Goal: Information Seeking & Learning: Learn about a topic

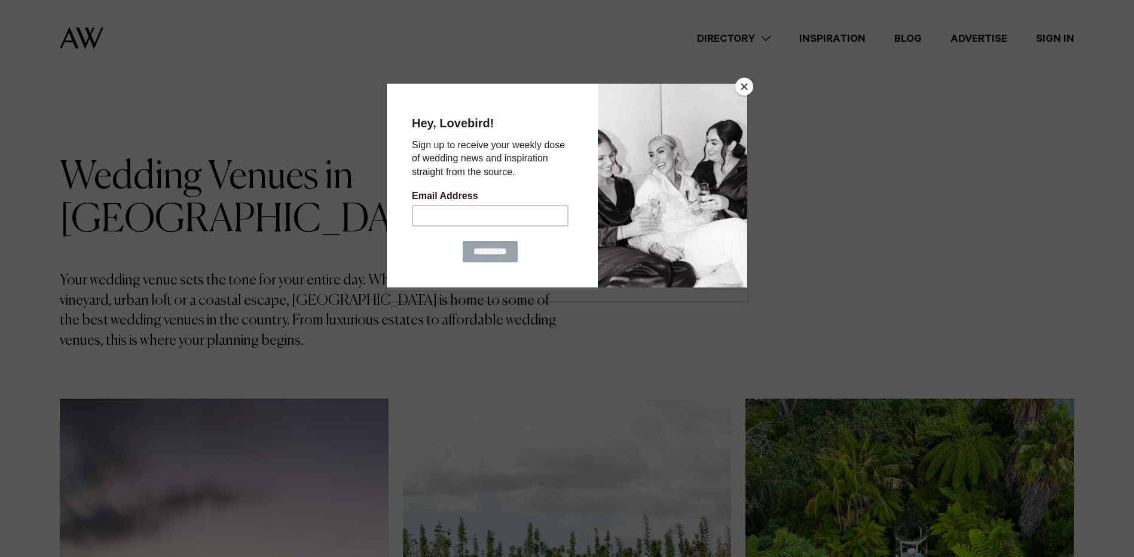
click at [747, 80] on button "Close" at bounding box center [744, 87] width 18 height 18
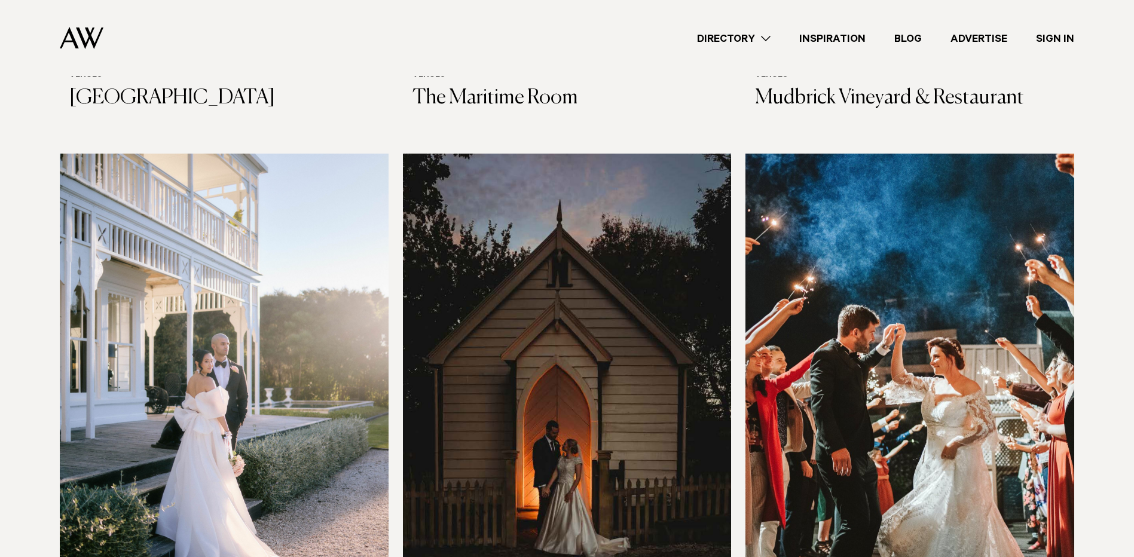
scroll to position [4723, 0]
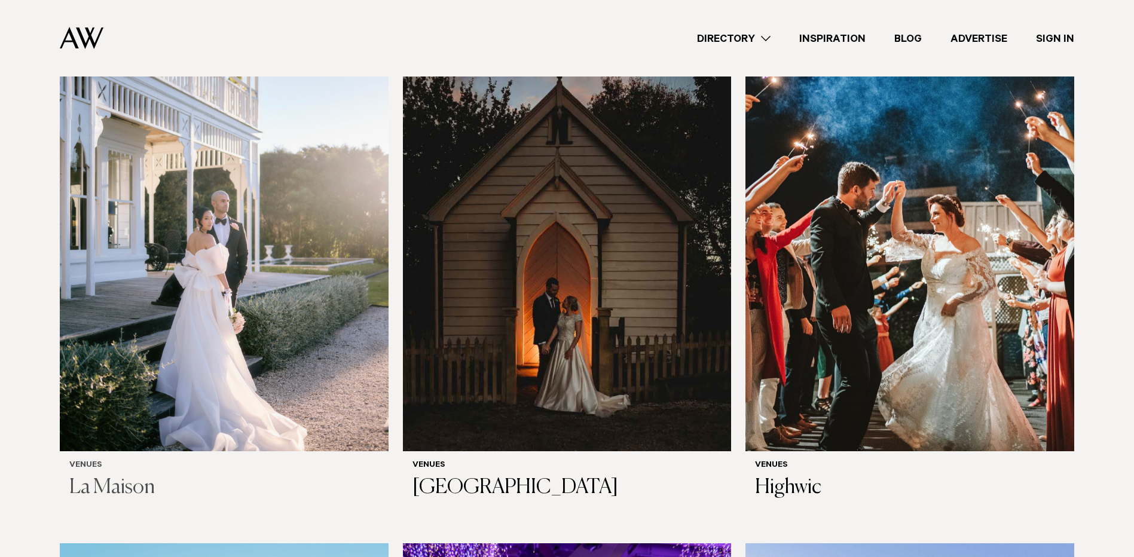
click at [133, 476] on h3 "La Maison" at bounding box center [224, 488] width 310 height 25
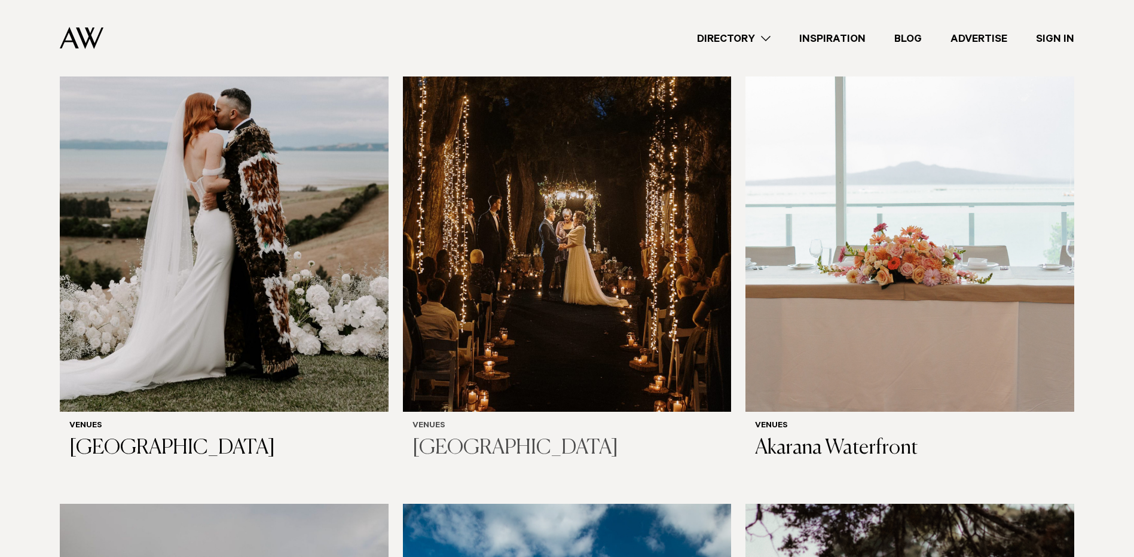
scroll to position [5799, 0]
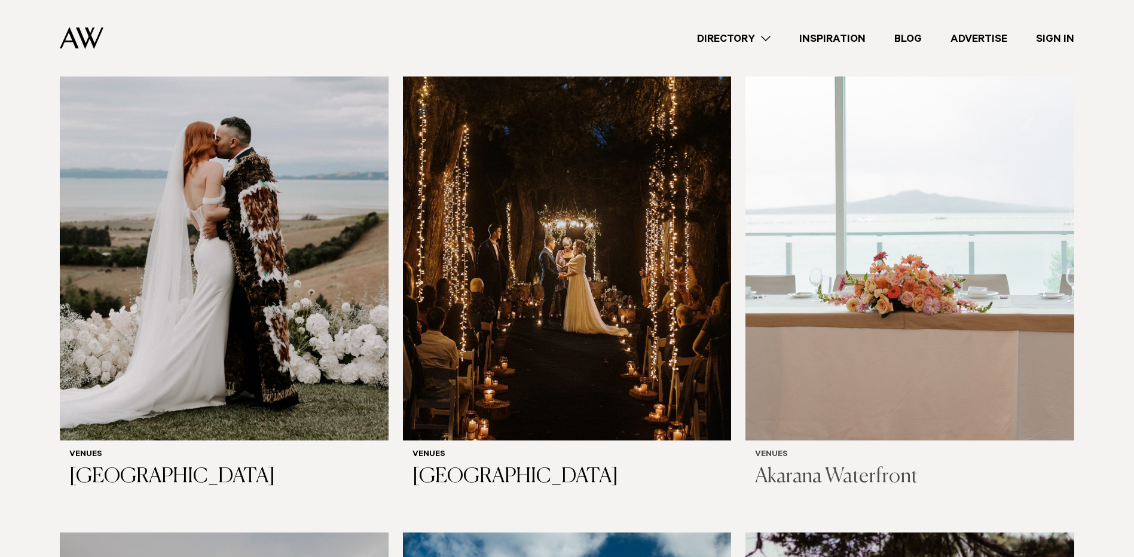
click at [820, 465] on h3 "Akarana Waterfront" at bounding box center [910, 477] width 310 height 25
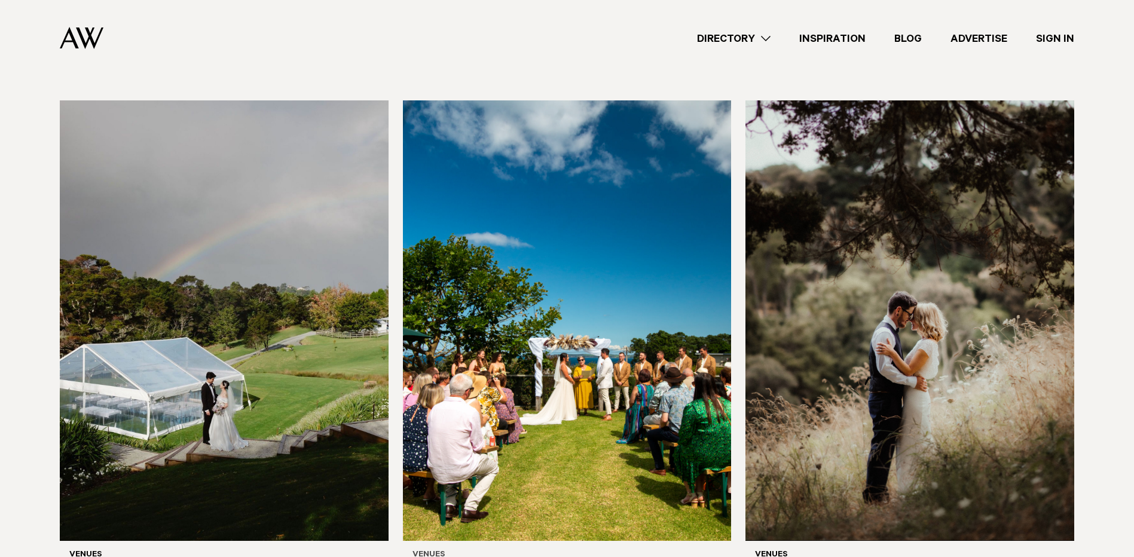
scroll to position [6337, 0]
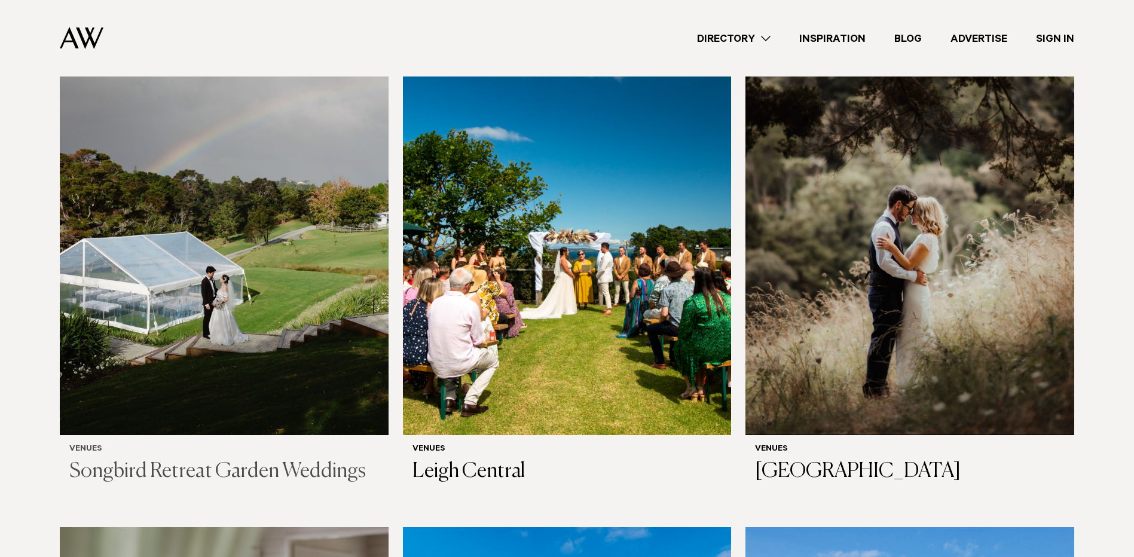
click at [263, 460] on h3 "Songbird Retreat Garden Weddings" at bounding box center [224, 472] width 310 height 25
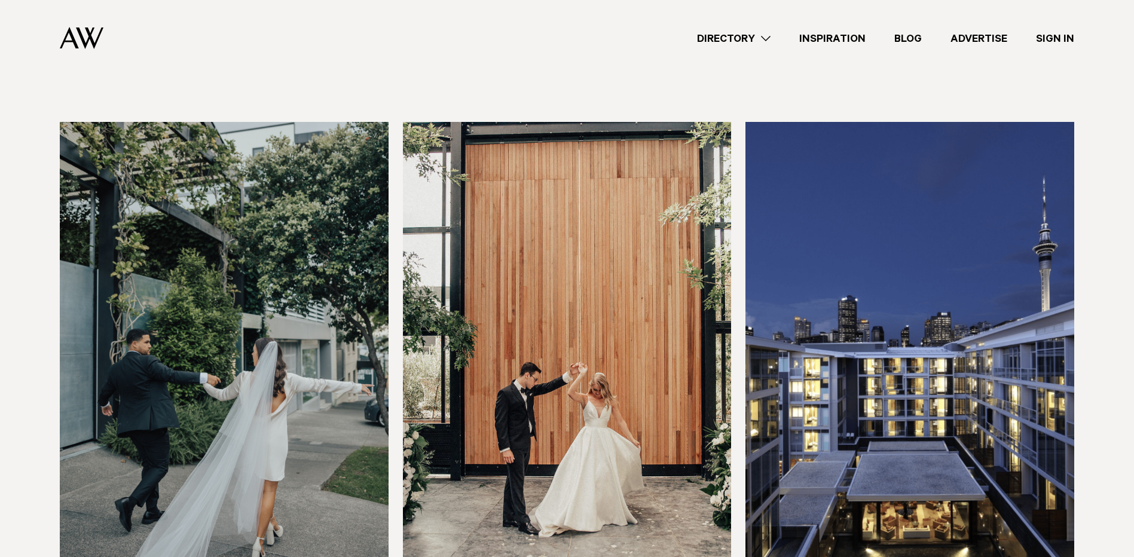
scroll to position [3169, 0]
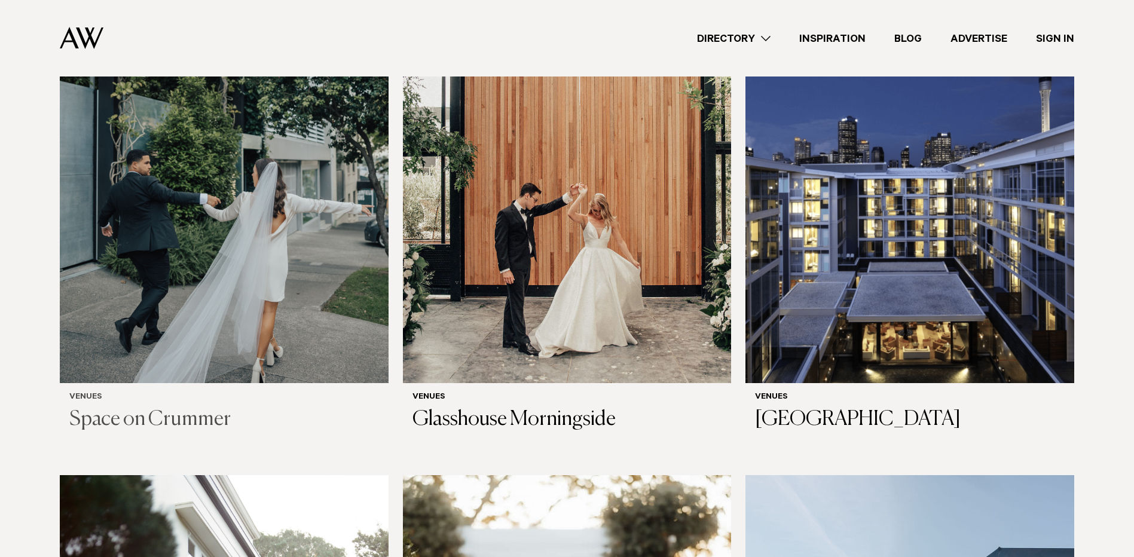
click at [103, 408] on h3 "Space on Crummer" at bounding box center [224, 420] width 310 height 25
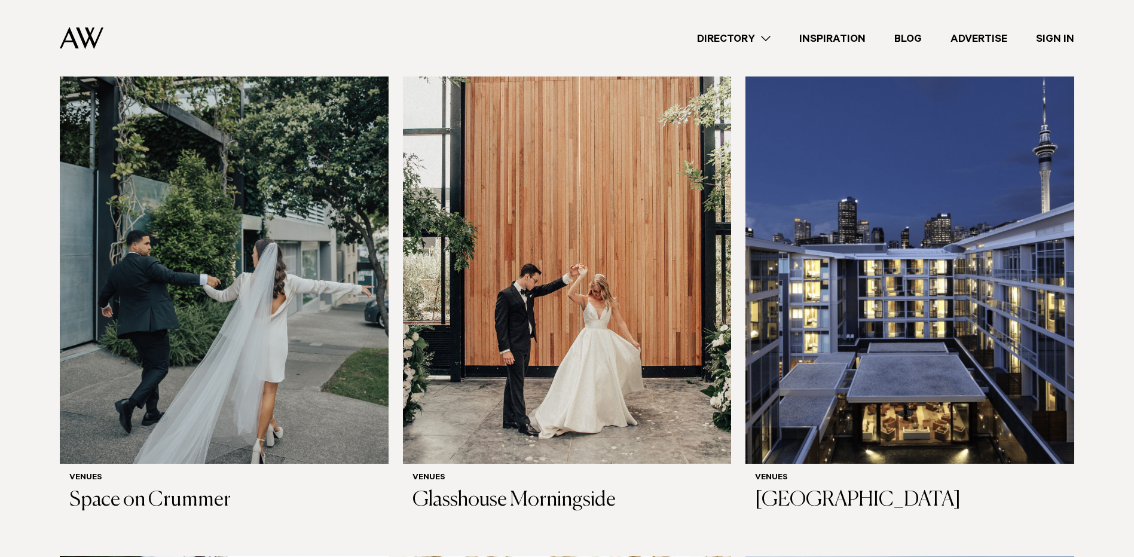
scroll to position [3109, 0]
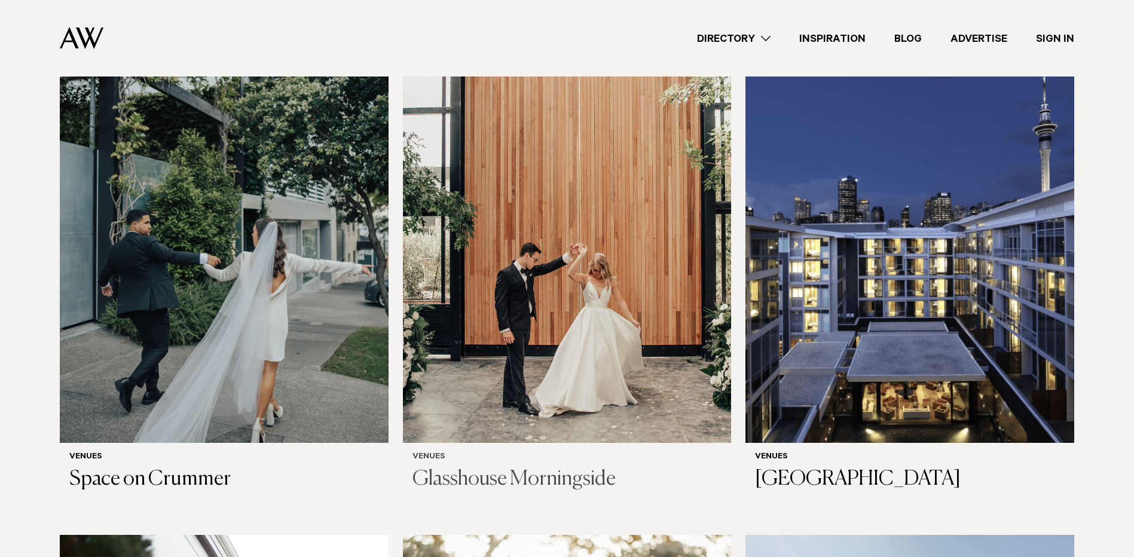
click at [514, 468] on h3 "Glasshouse Morningside" at bounding box center [568, 480] width 310 height 25
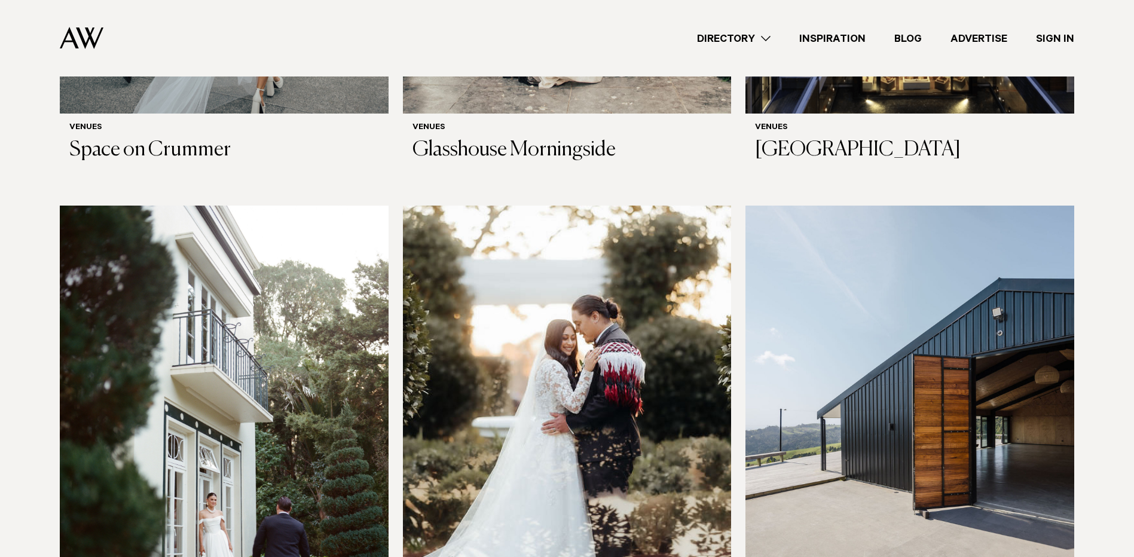
scroll to position [3527, 0]
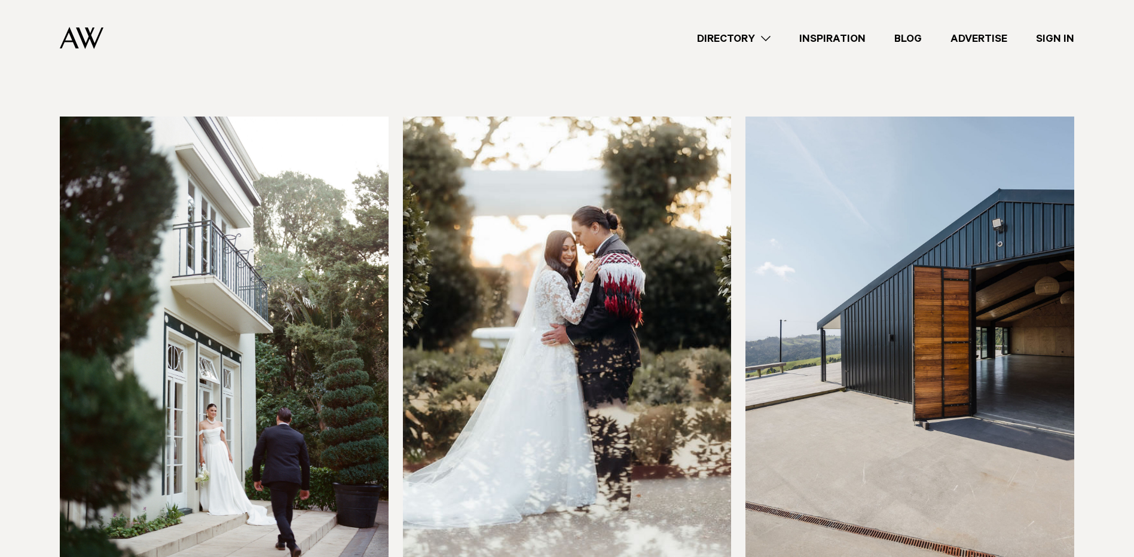
click at [259, 301] on img at bounding box center [224, 337] width 329 height 441
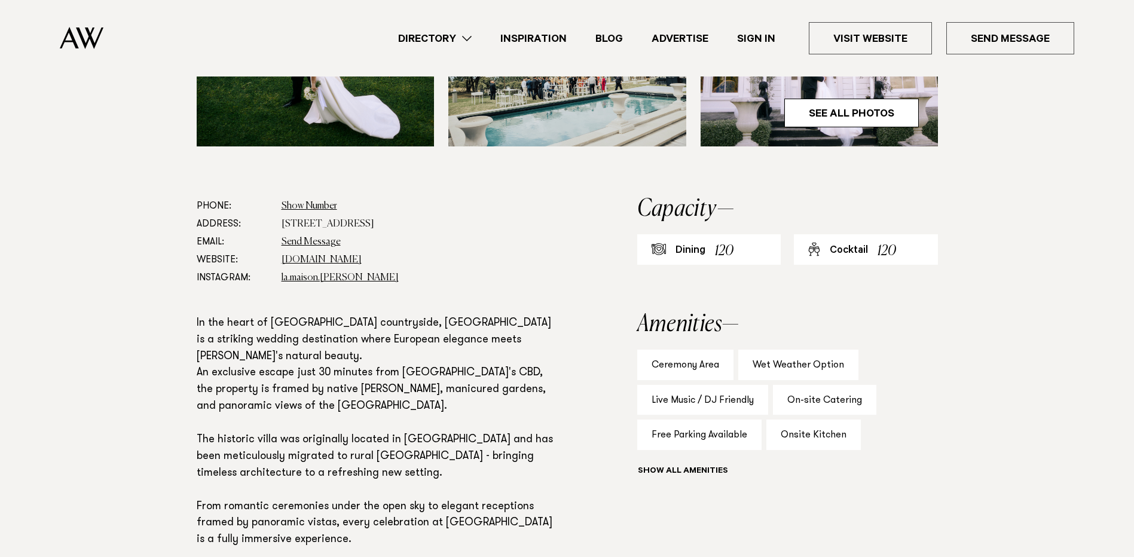
scroll to position [538, 0]
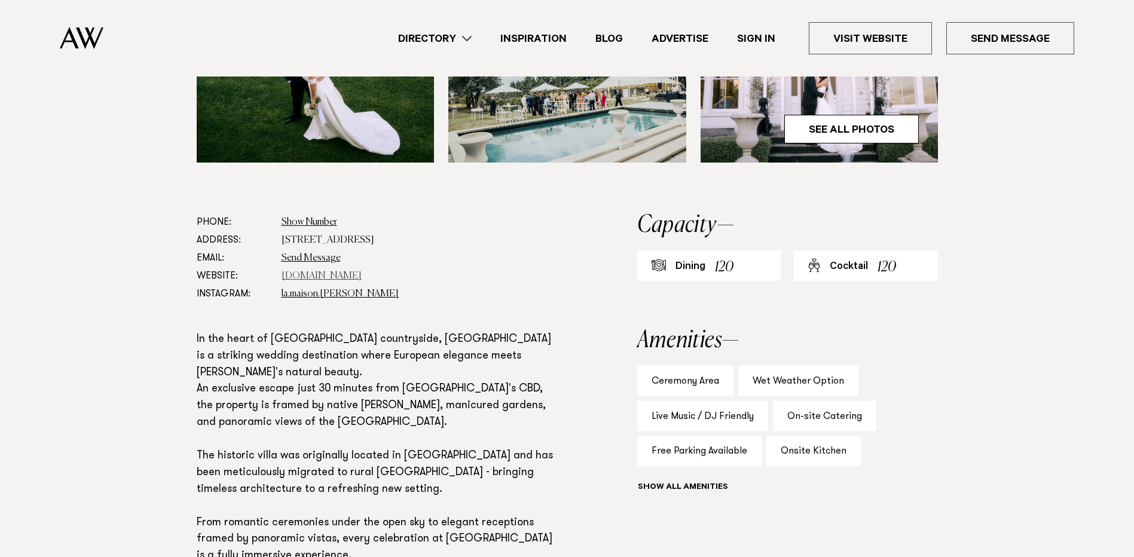
click at [338, 275] on link "www.lamaison.co.nz" at bounding box center [322, 276] width 80 height 10
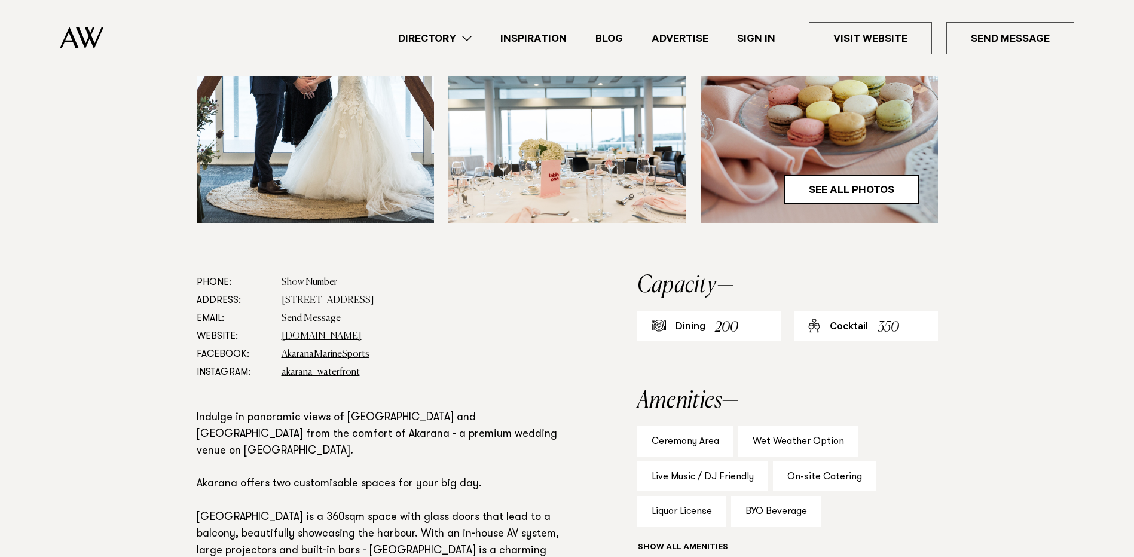
scroll to position [478, 0]
click at [300, 334] on link "akarana.co.nz" at bounding box center [322, 336] width 80 height 10
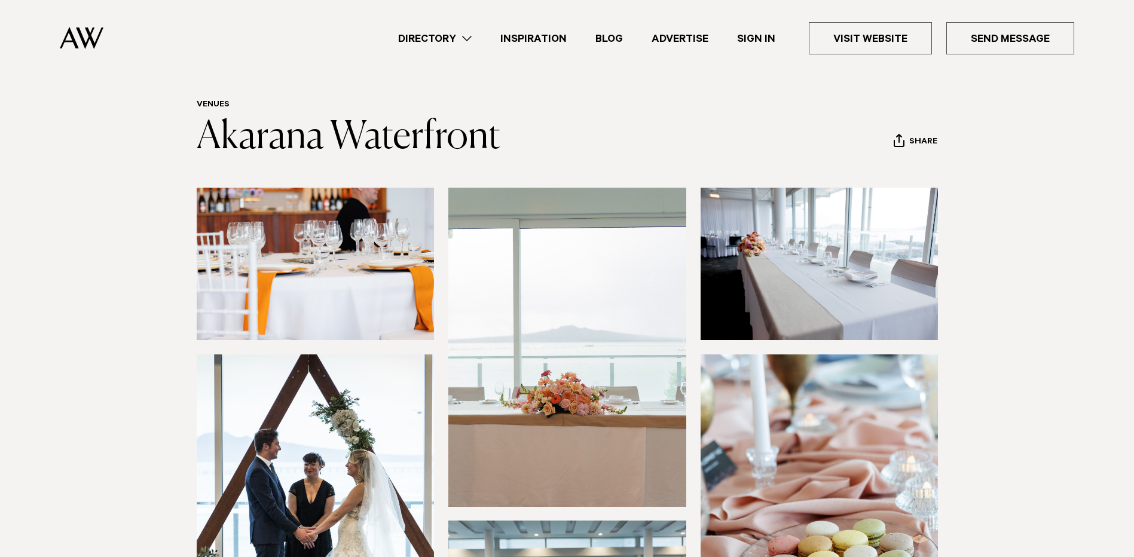
scroll to position [0, 0]
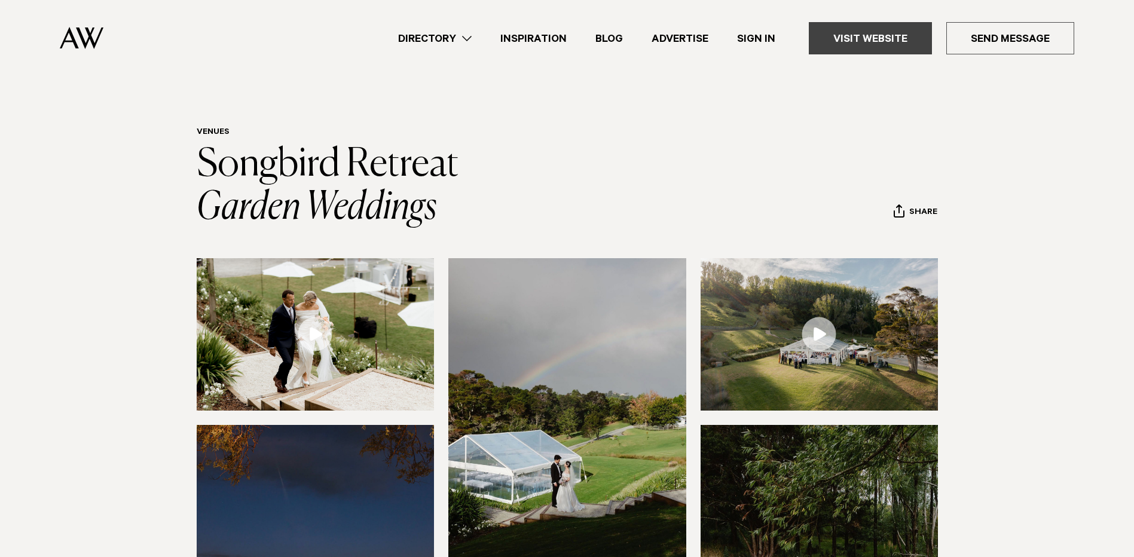
click at [856, 30] on link "Visit Website" at bounding box center [870, 38] width 123 height 32
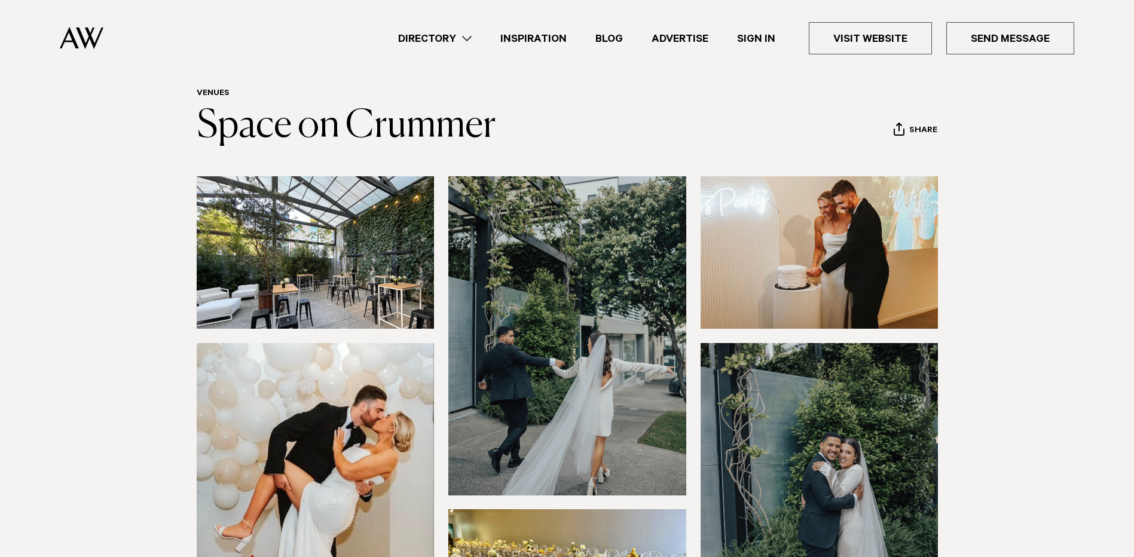
scroll to position [60, 0]
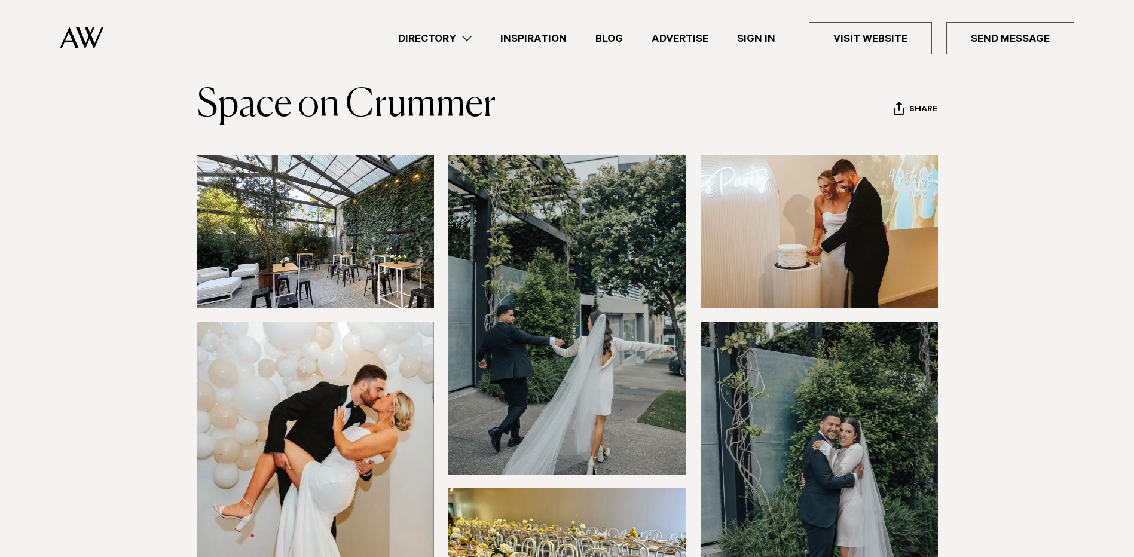
click at [326, 262] on img at bounding box center [316, 231] width 238 height 152
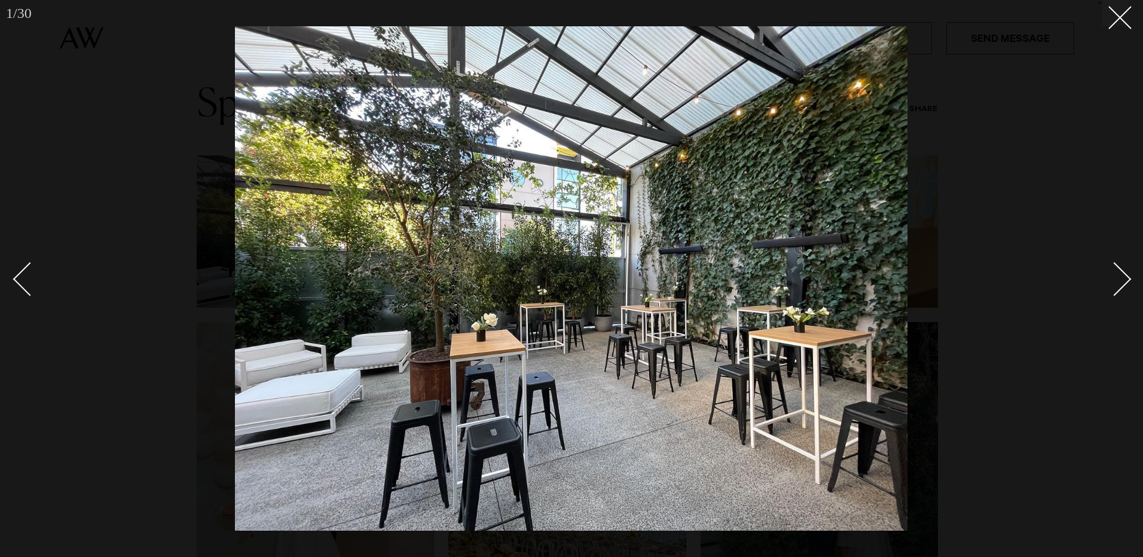
click at [1125, 278] on div "Next slide" at bounding box center [1115, 279] width 34 height 34
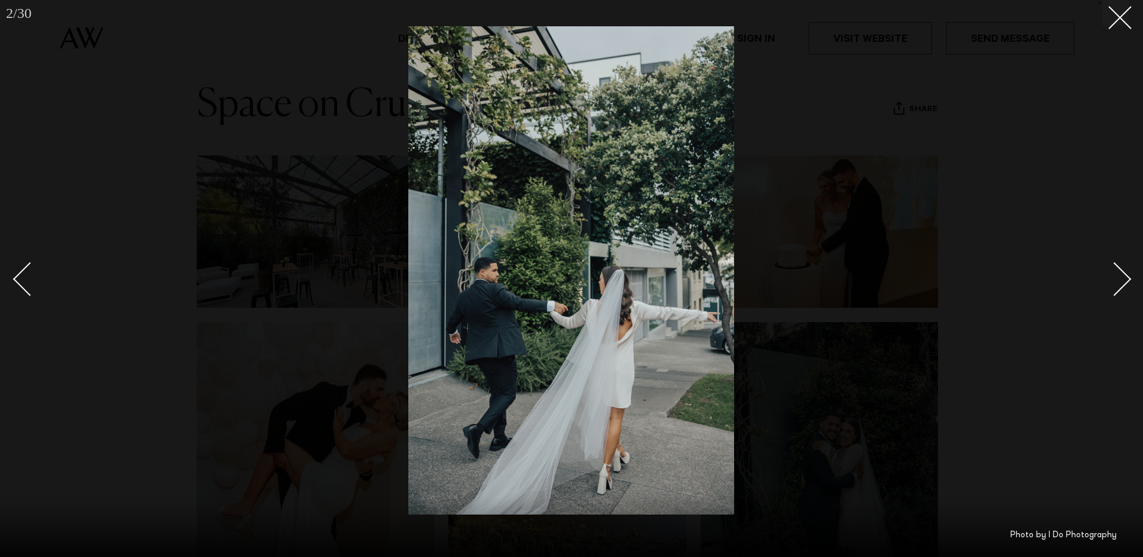
click at [1126, 278] on div "Next slide" at bounding box center [1115, 279] width 34 height 34
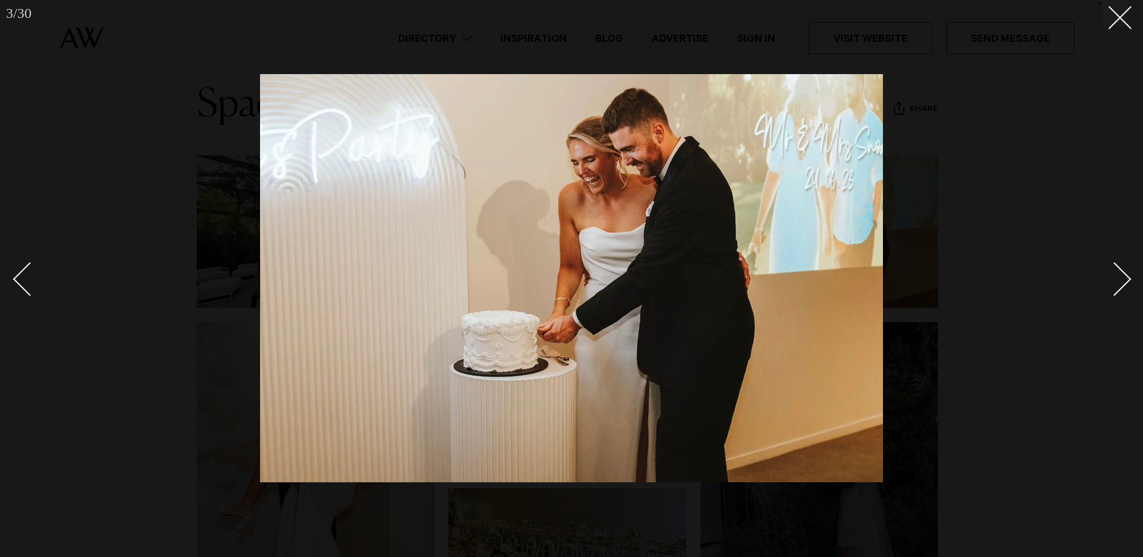
click at [1126, 278] on div "Next slide" at bounding box center [1115, 279] width 34 height 34
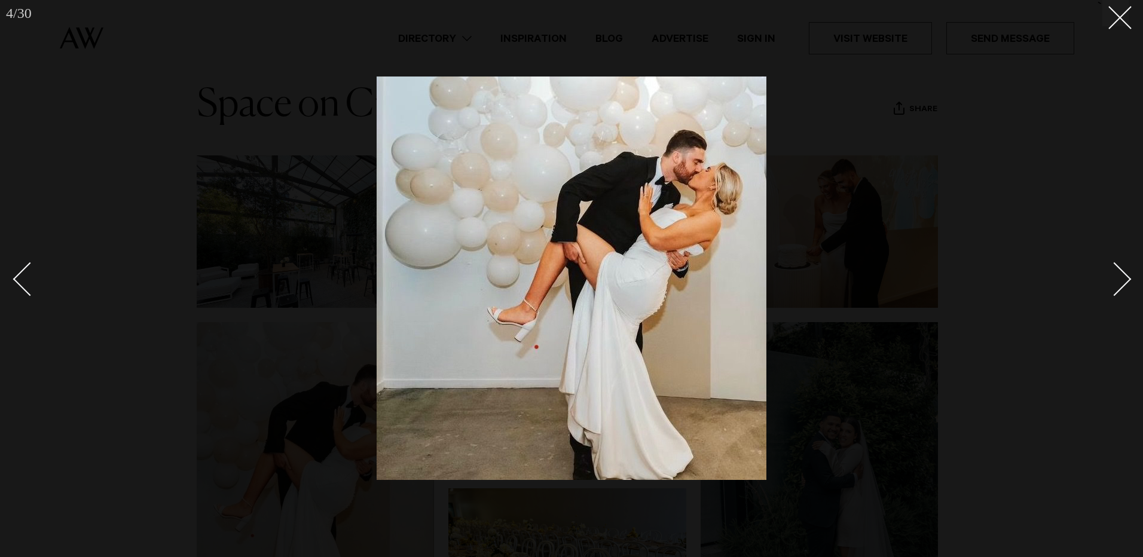
click at [1126, 278] on div "Next slide" at bounding box center [1115, 279] width 34 height 34
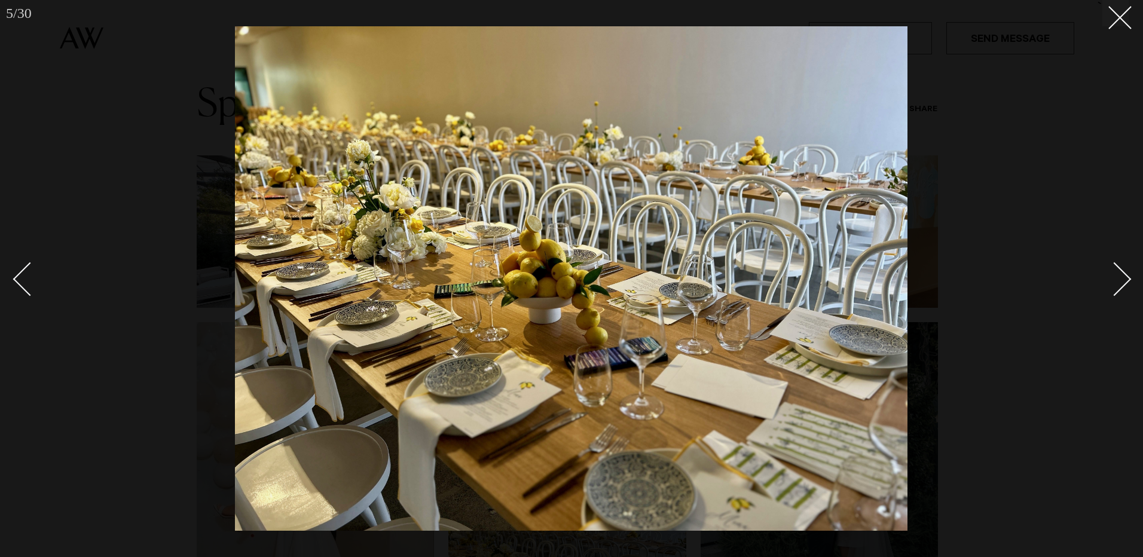
click at [1128, 278] on div "Next slide" at bounding box center [1115, 279] width 34 height 34
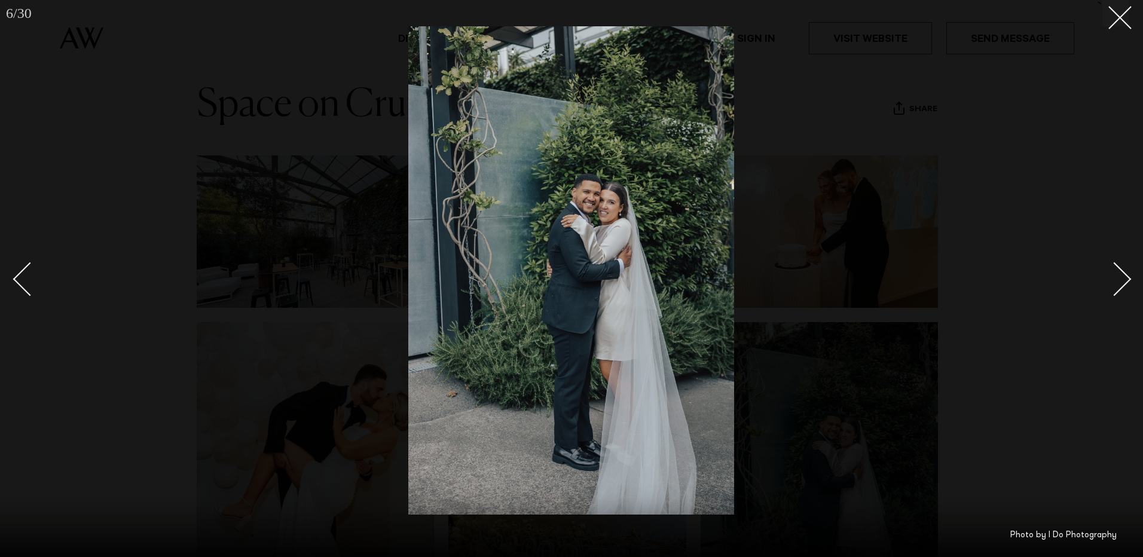
click at [1129, 281] on div "Next slide" at bounding box center [1115, 279] width 34 height 34
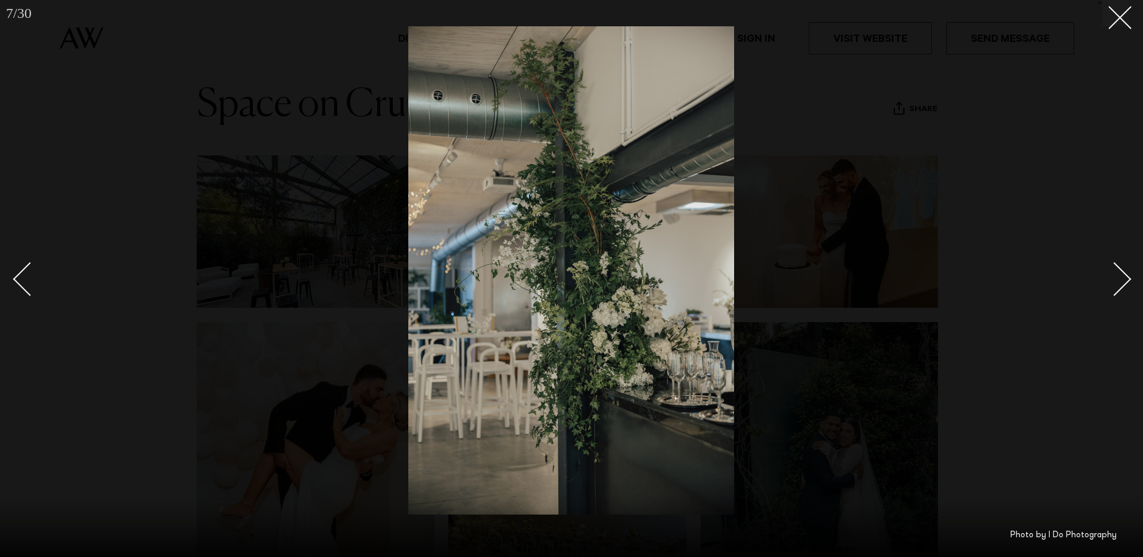
click at [1129, 281] on div "Next slide" at bounding box center [1115, 279] width 34 height 34
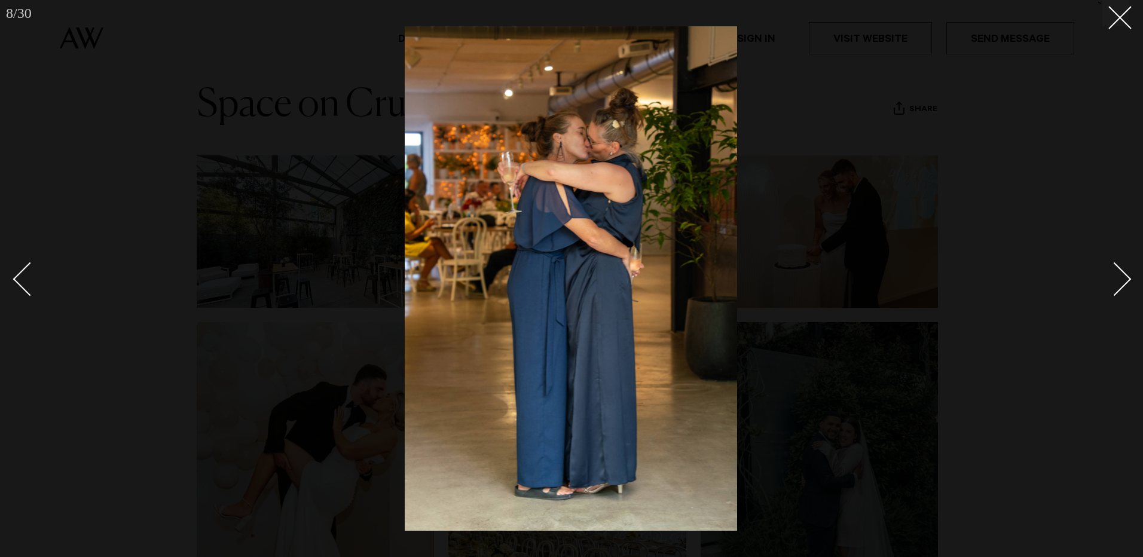
click at [1129, 281] on div "Next slide" at bounding box center [1115, 279] width 34 height 34
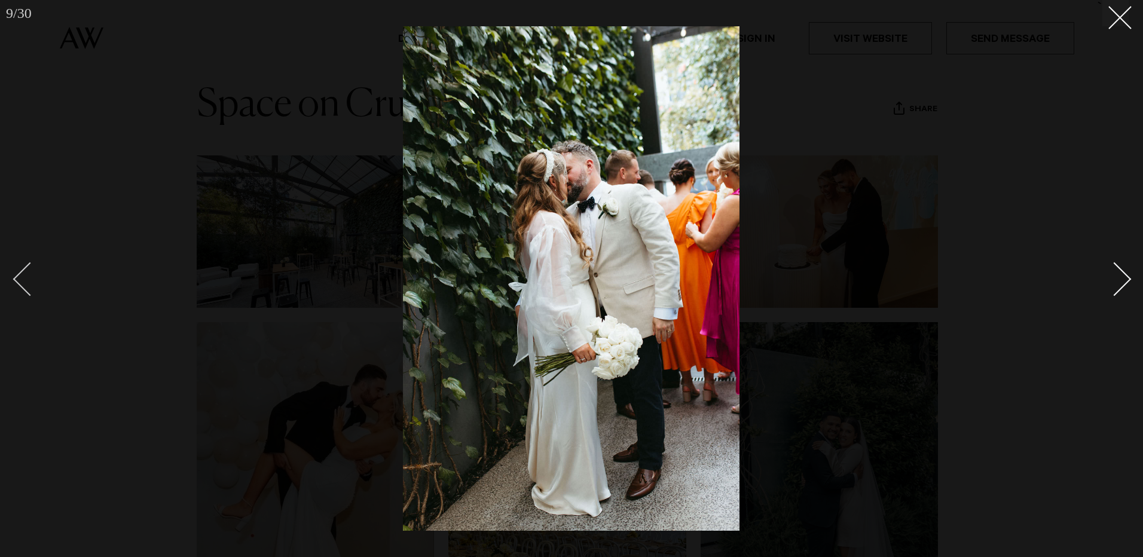
click at [28, 273] on div "Previous slide" at bounding box center [30, 279] width 34 height 34
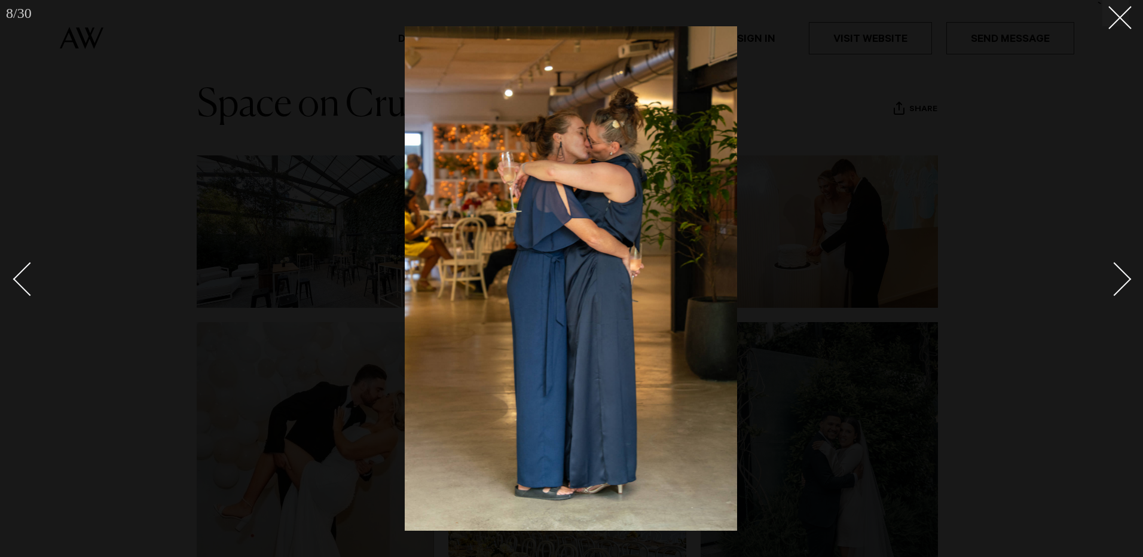
click at [1123, 273] on div "Next slide" at bounding box center [1115, 279] width 34 height 34
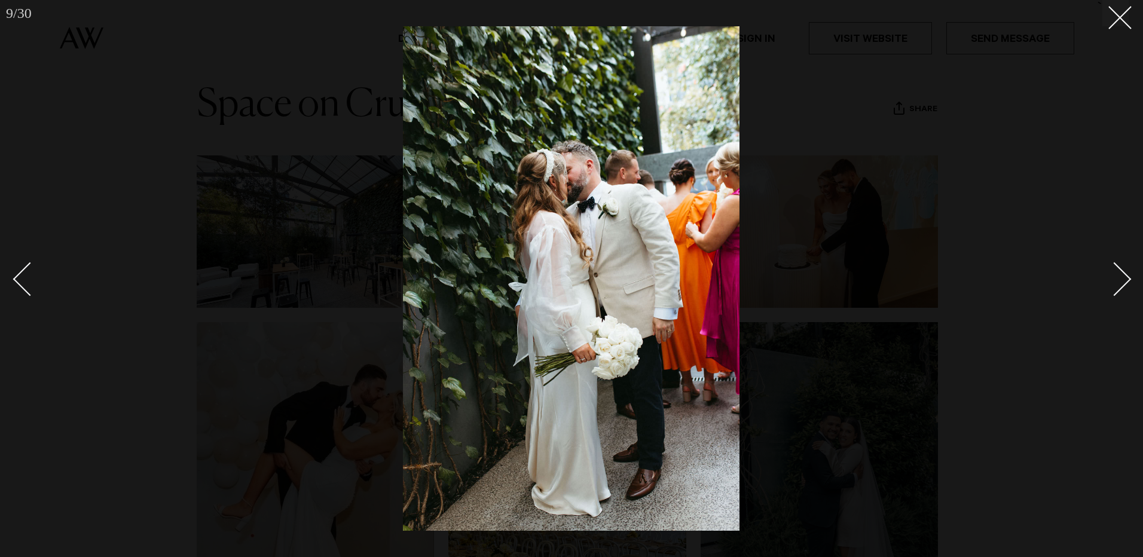
click at [1123, 273] on div "Next slide" at bounding box center [1115, 279] width 34 height 34
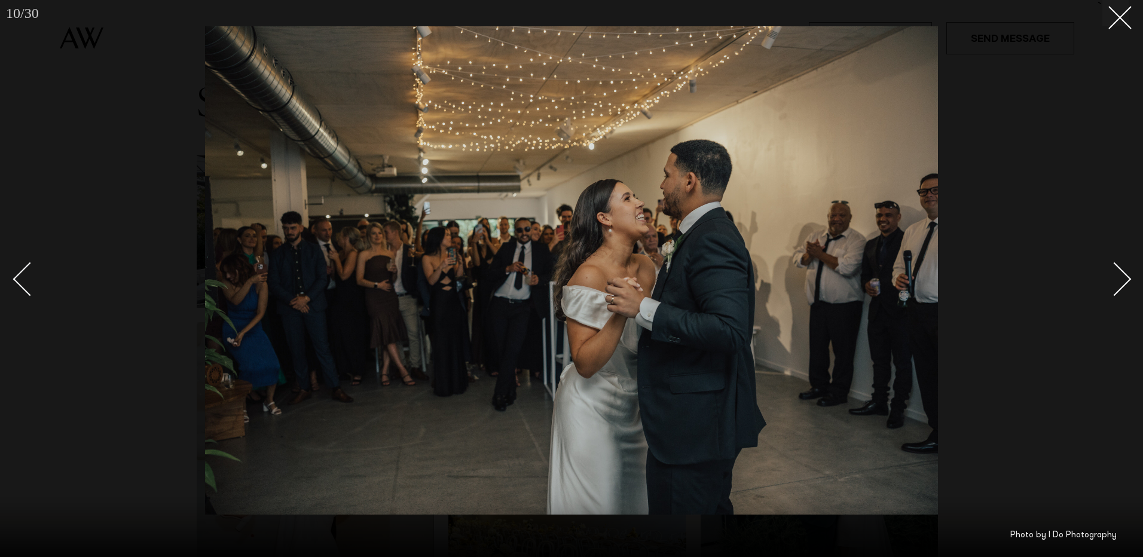
click at [1123, 273] on div "Next slide" at bounding box center [1115, 279] width 34 height 34
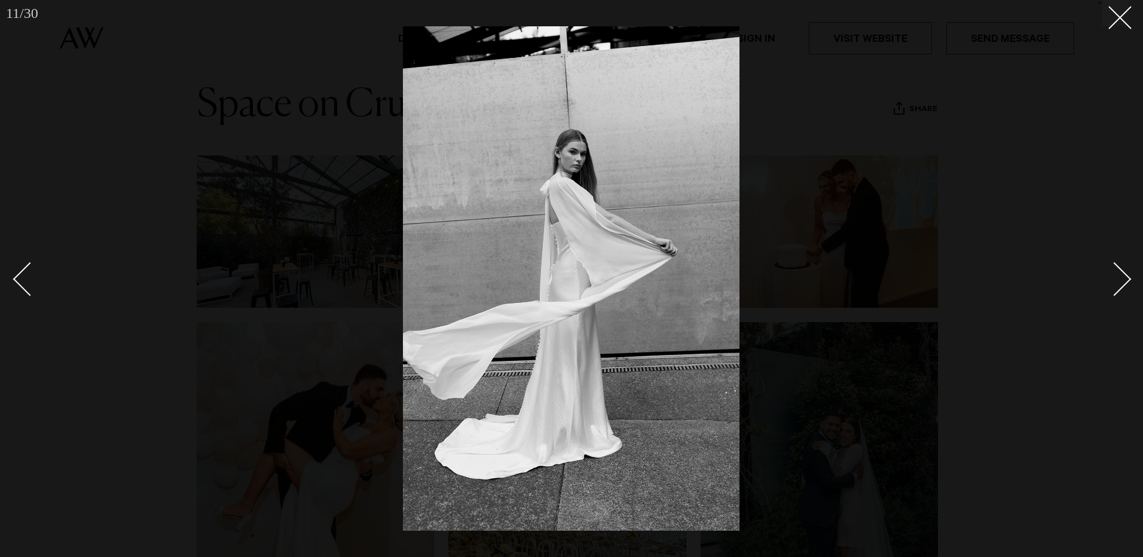
click at [1123, 273] on div "Next slide" at bounding box center [1115, 279] width 34 height 34
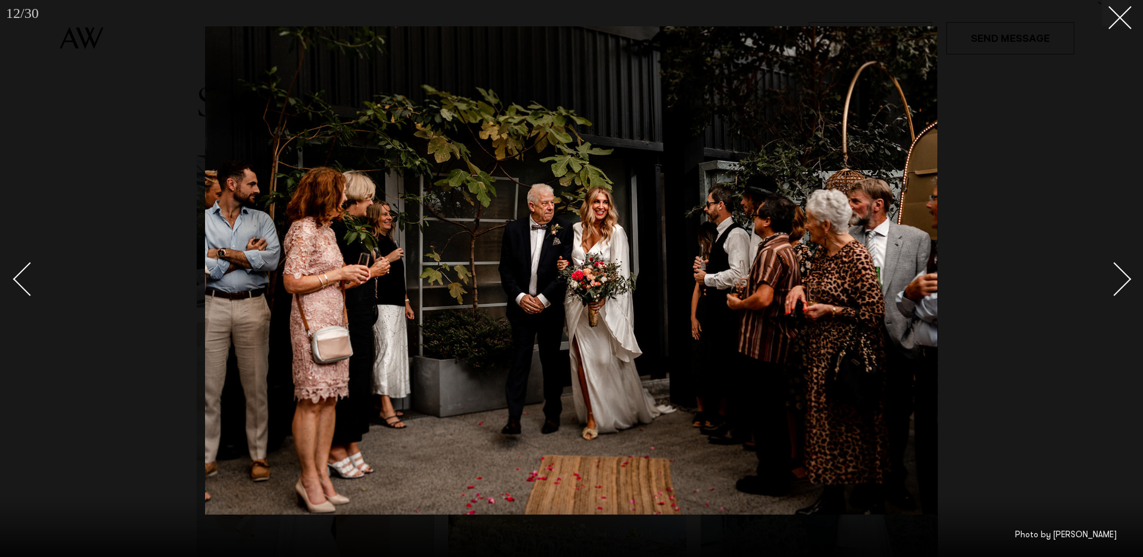
click at [1123, 273] on div "Next slide" at bounding box center [1115, 279] width 34 height 34
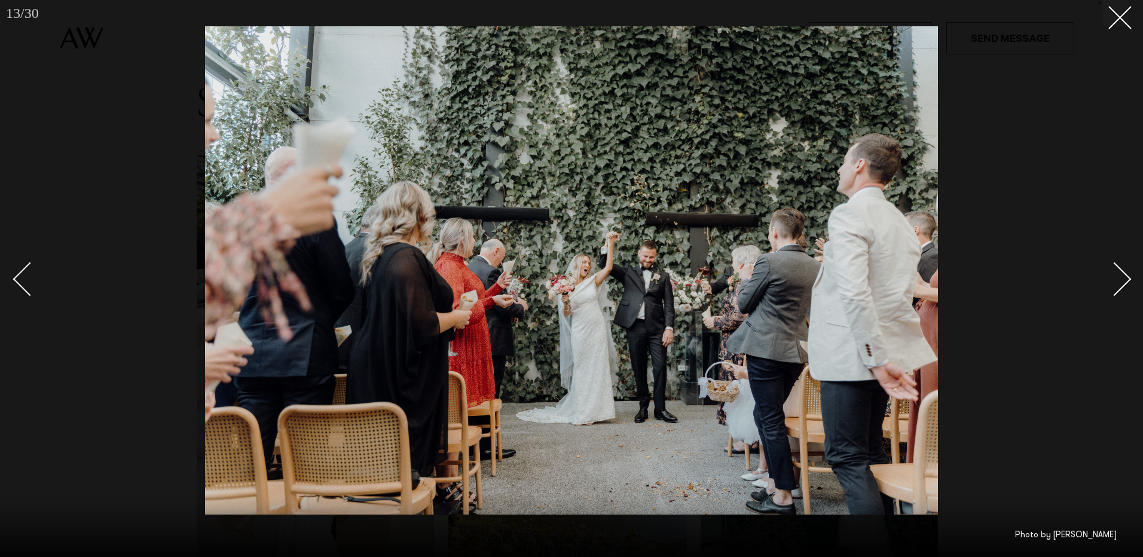
click at [1123, 273] on div "Next slide" at bounding box center [1115, 279] width 34 height 34
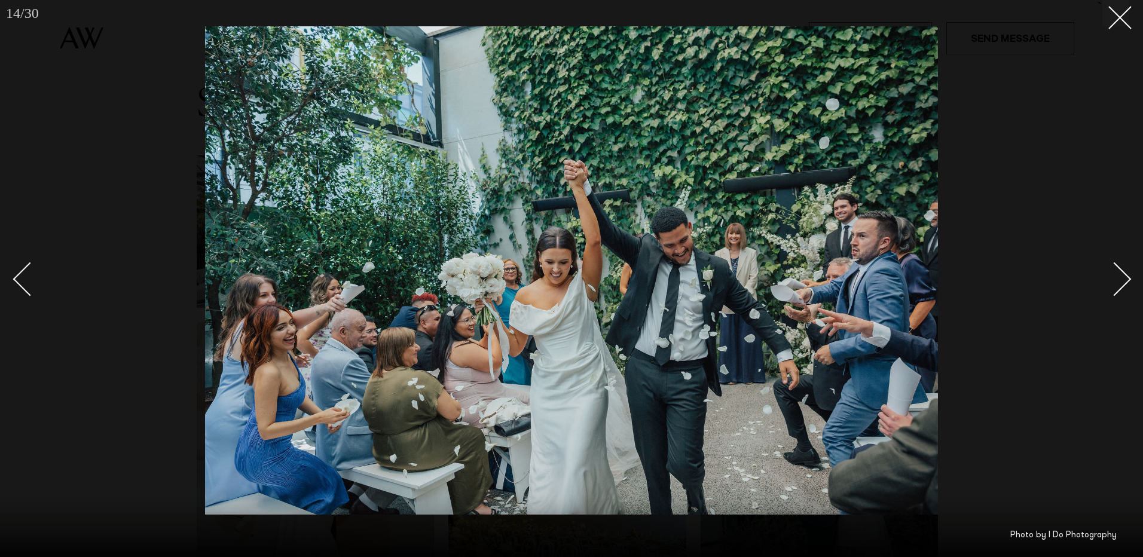
click at [1123, 273] on div "Next slide" at bounding box center [1115, 279] width 34 height 34
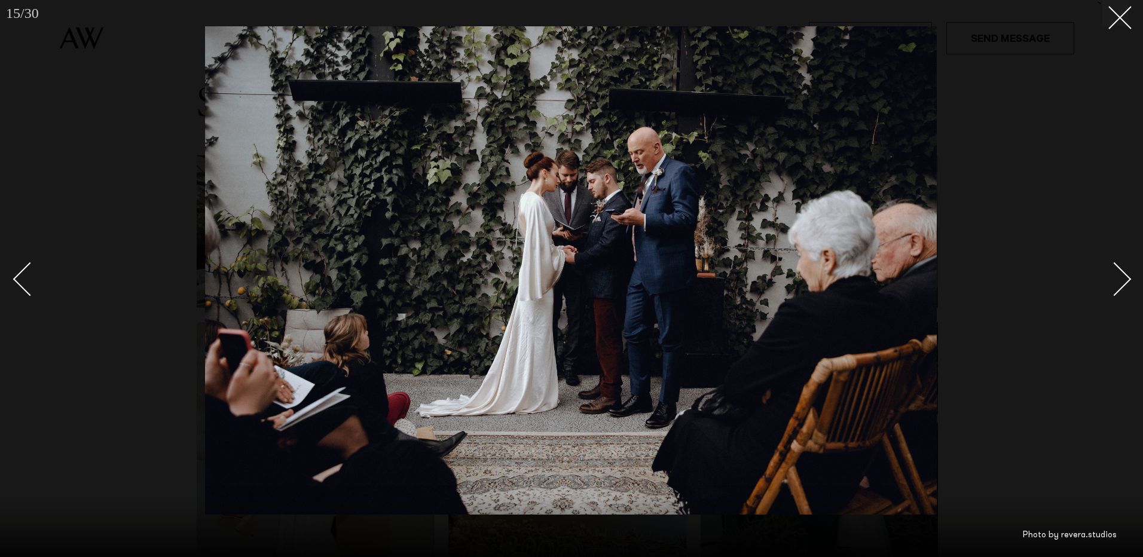
click at [1123, 273] on div "Next slide" at bounding box center [1115, 279] width 34 height 34
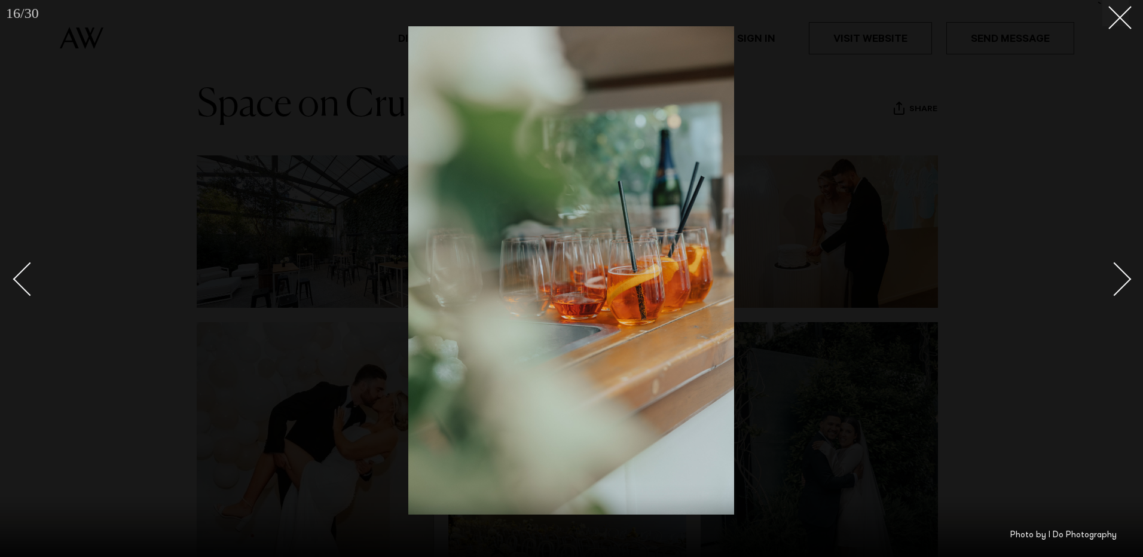
click at [1123, 273] on div "Next slide" at bounding box center [1115, 279] width 34 height 34
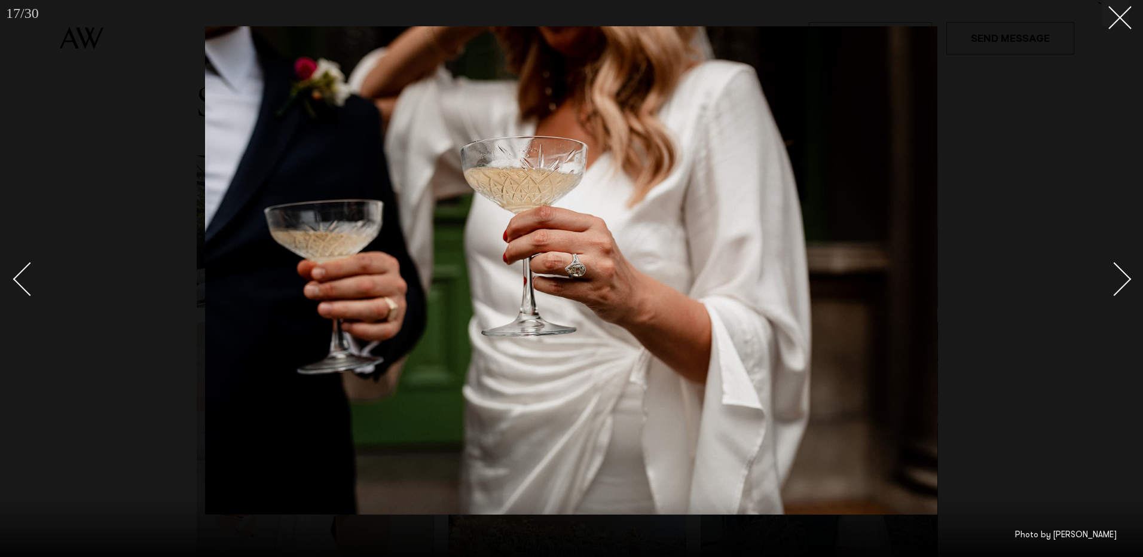
click at [1123, 273] on div "Next slide" at bounding box center [1115, 279] width 34 height 34
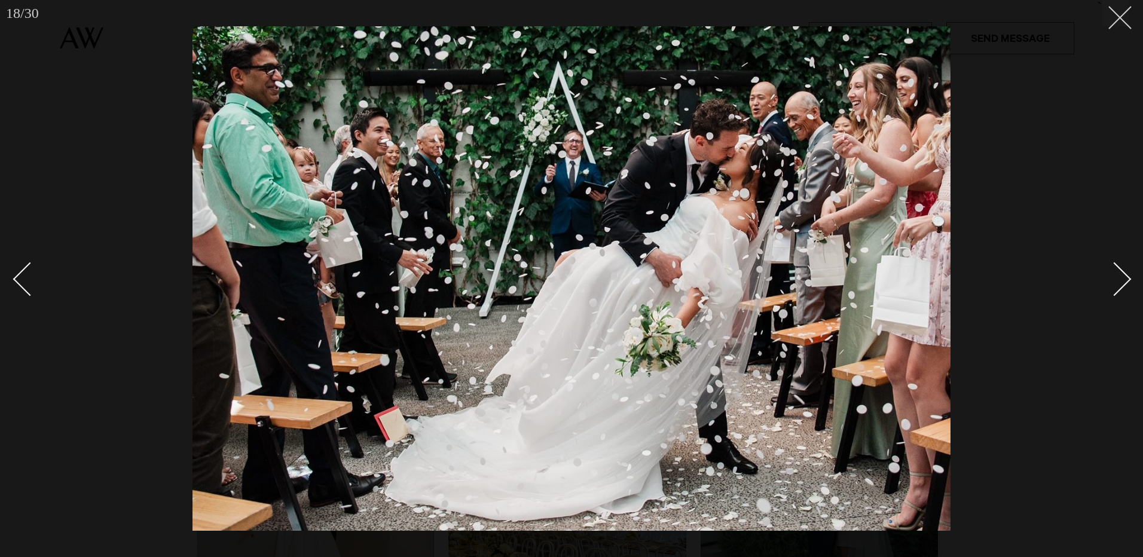
click at [1126, 18] on button at bounding box center [1115, 13] width 26 height 26
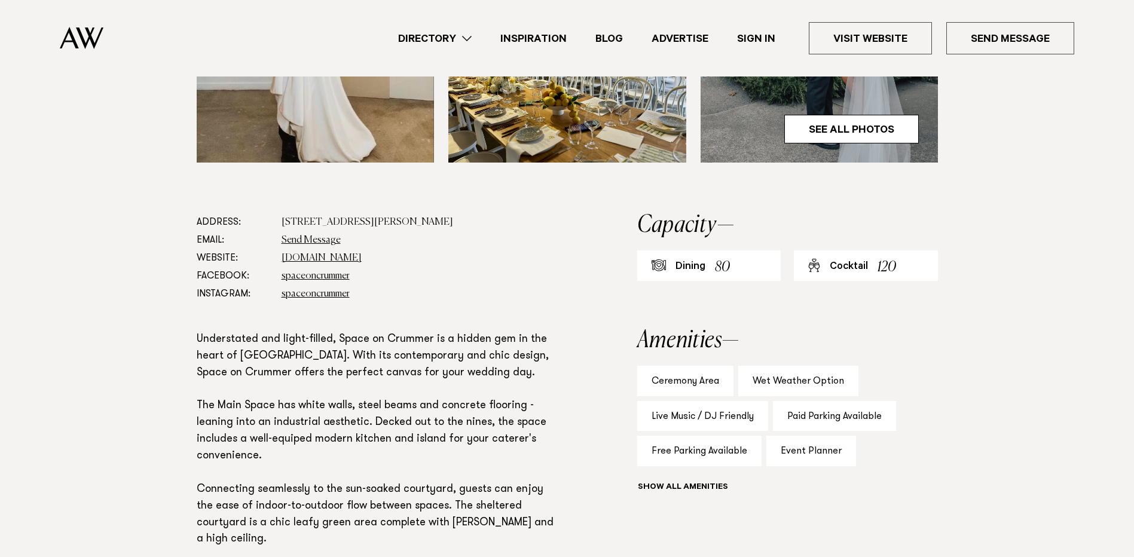
scroll to position [598, 0]
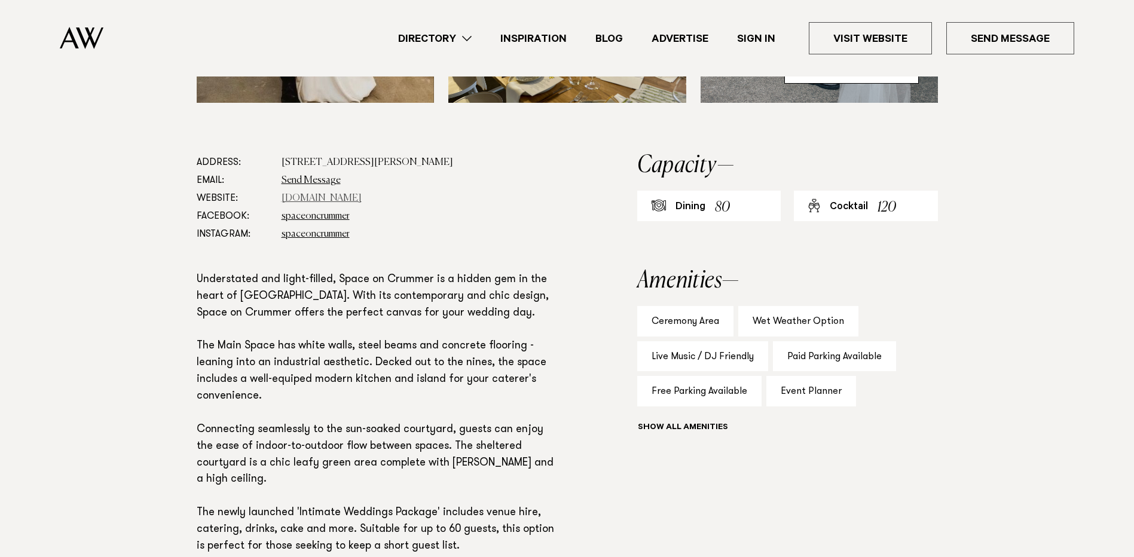
click at [352, 197] on link "spaceoncrummer.co.nz" at bounding box center [322, 199] width 80 height 10
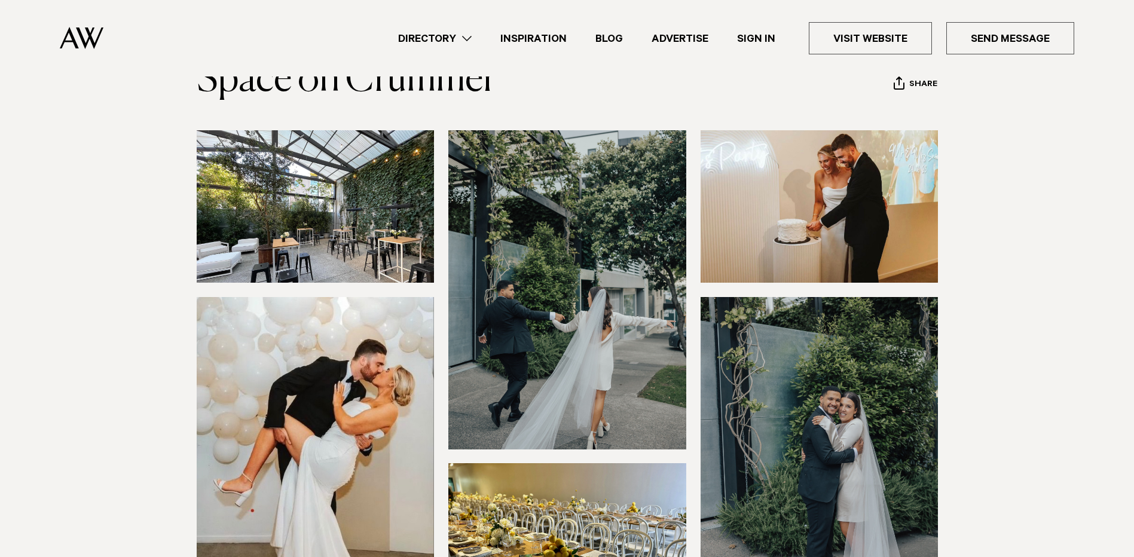
scroll to position [0, 0]
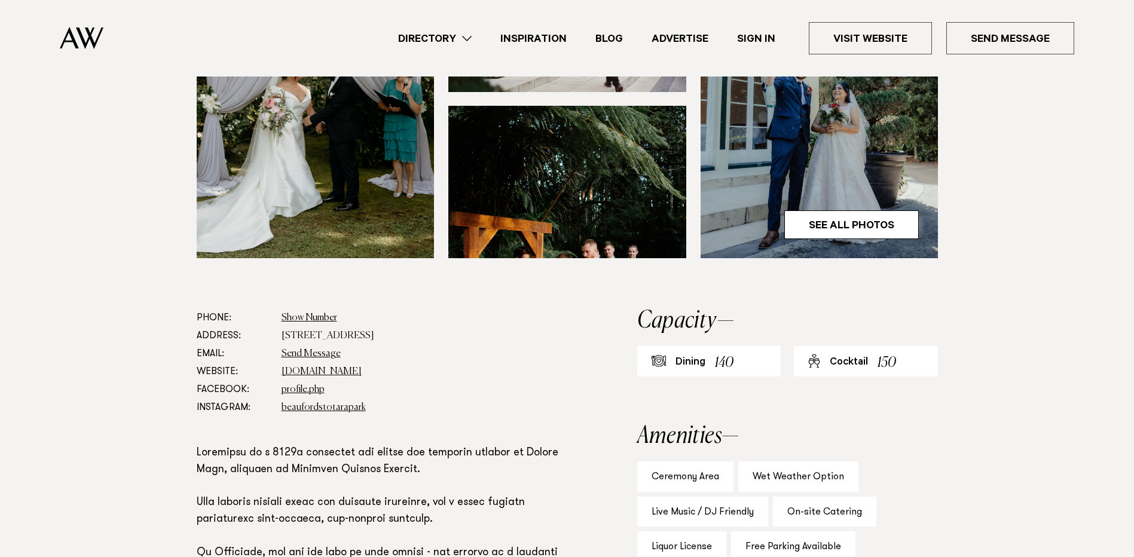
scroll to position [598, 0]
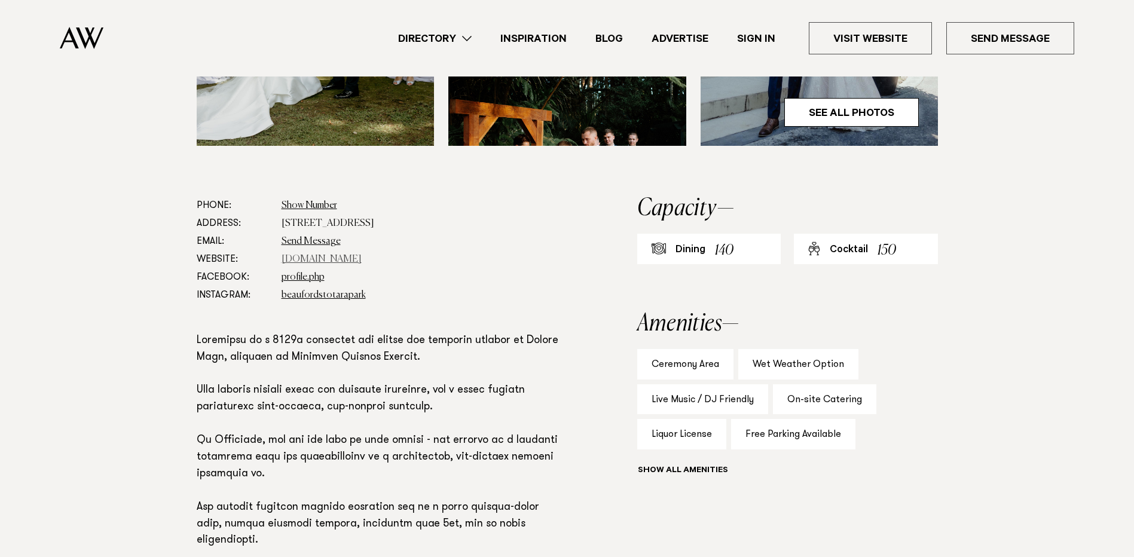
click at [307, 255] on link "www.beaufords.co.nz" at bounding box center [322, 260] width 80 height 10
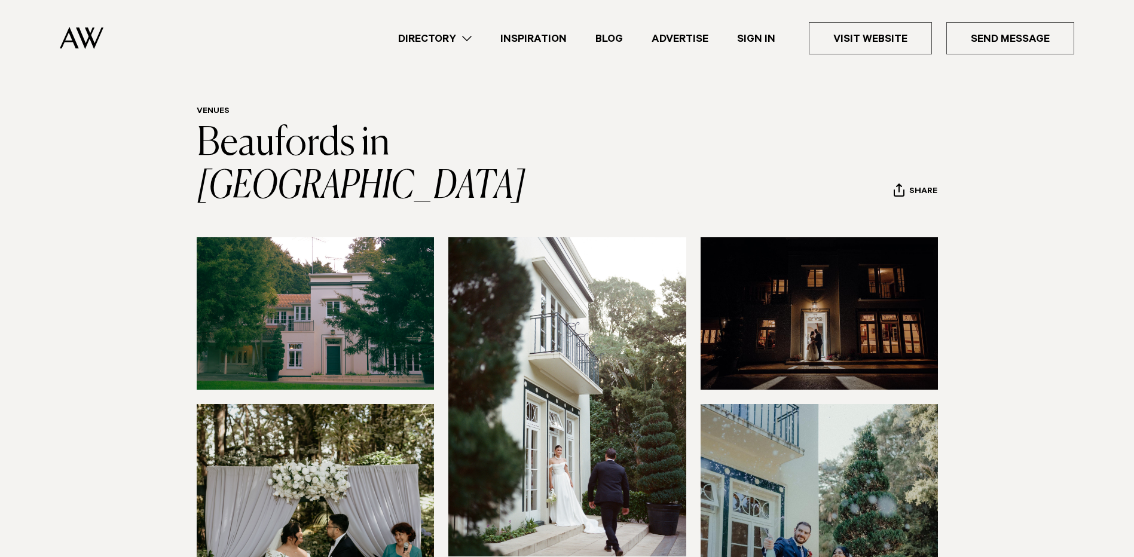
scroll to position [0, 0]
